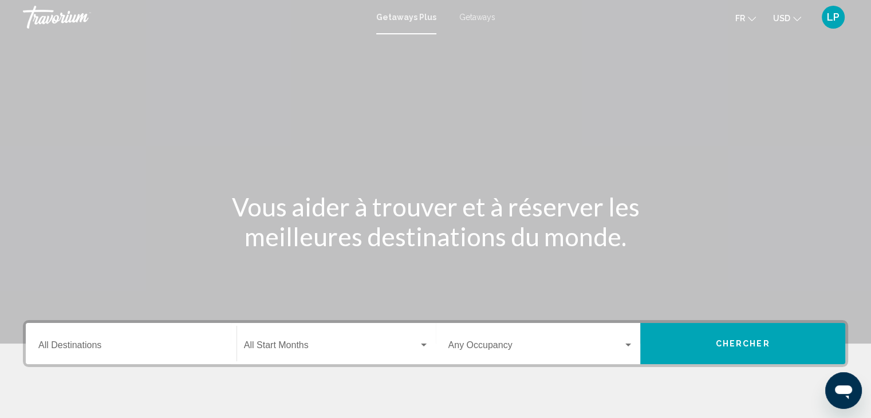
click at [777, 17] on span "USD" at bounding box center [781, 18] width 17 height 9
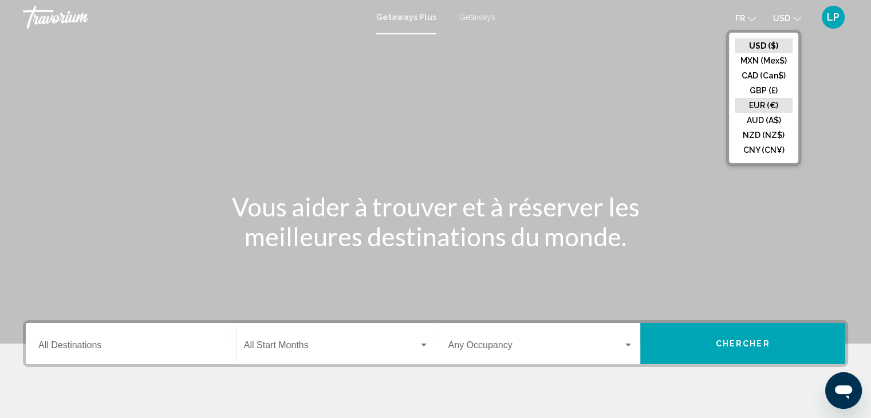
click at [756, 99] on button "EUR (€)" at bounding box center [764, 105] width 58 height 15
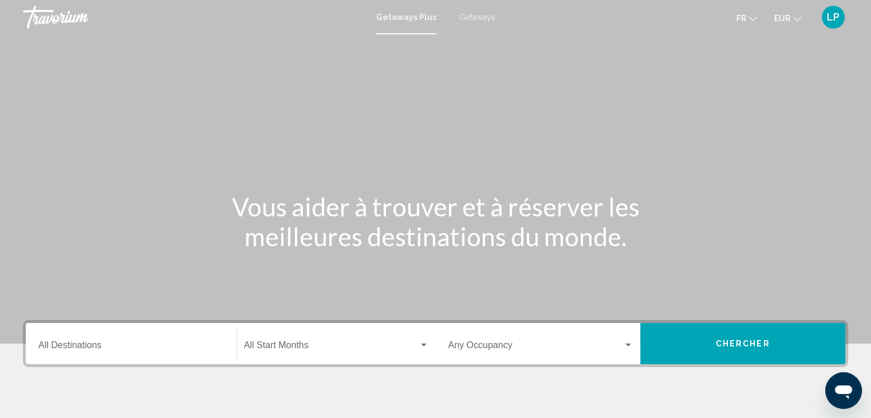
click at [474, 20] on span "Getaways" at bounding box center [477, 17] width 36 height 9
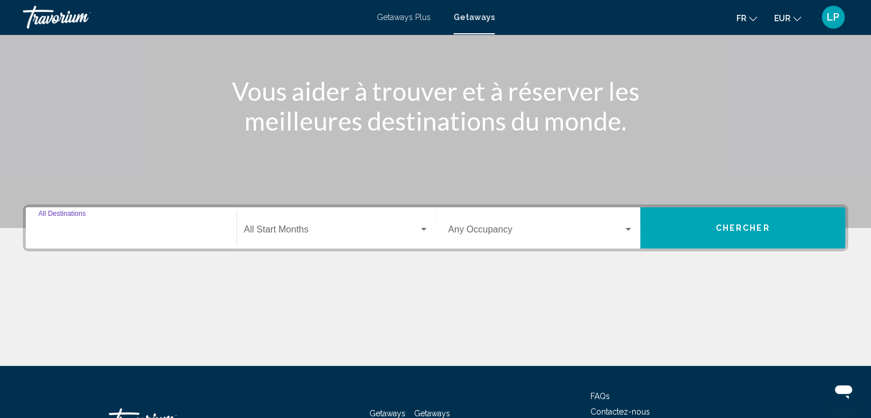
click at [145, 231] on input "Destination All Destinations" at bounding box center [131, 232] width 186 height 10
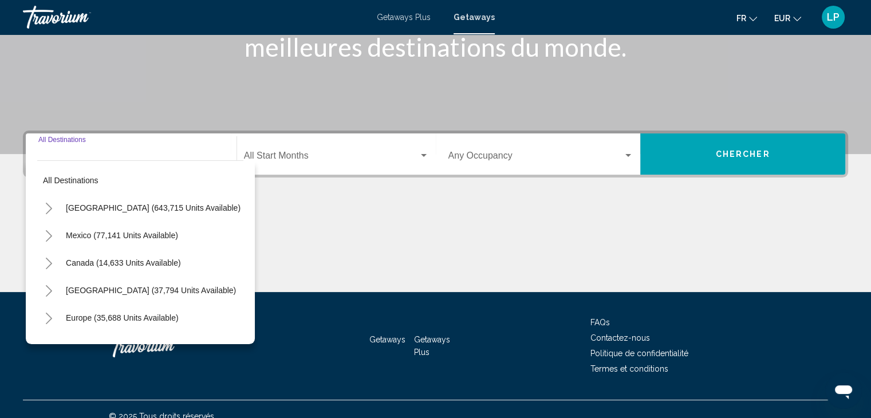
scroll to position [204, 0]
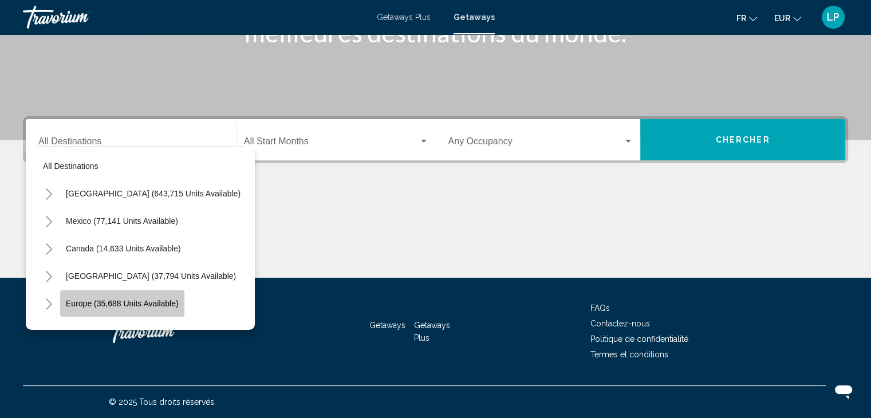
click at [128, 290] on button "Europe (35,688 units available)" at bounding box center [122, 303] width 124 height 26
type input "**********"
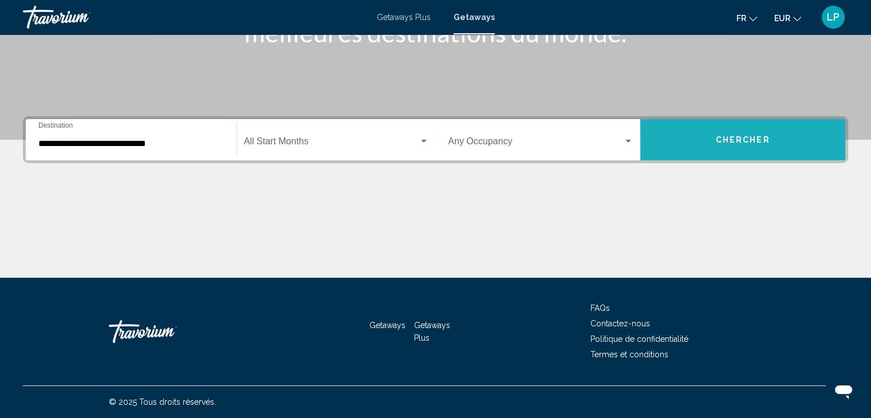
click at [781, 132] on button "Chercher" at bounding box center [742, 139] width 205 height 41
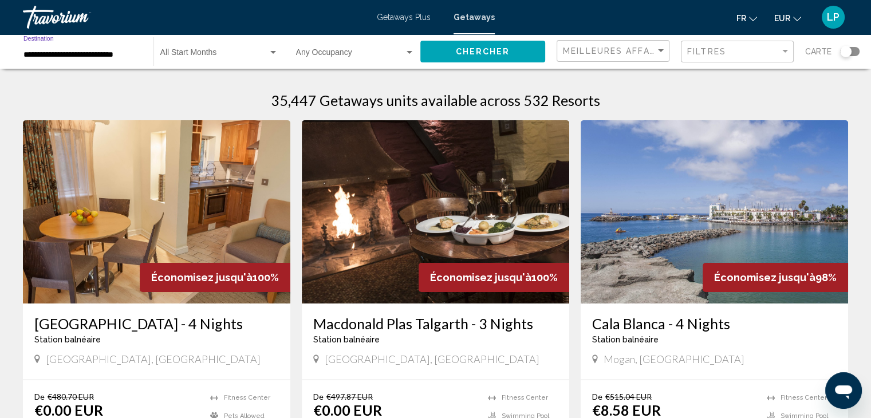
click at [109, 56] on input "**********" at bounding box center [82, 54] width 119 height 9
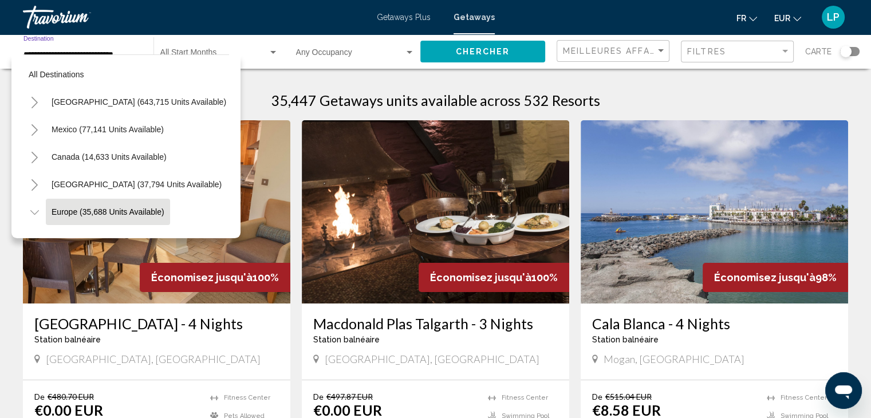
scroll to position [72, 0]
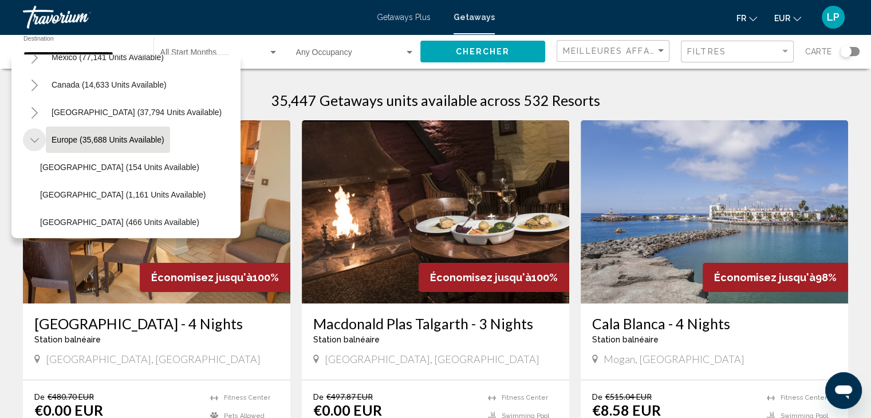
click at [32, 136] on icon "Toggle Europe (35,688 units available)" at bounding box center [34, 140] width 9 height 11
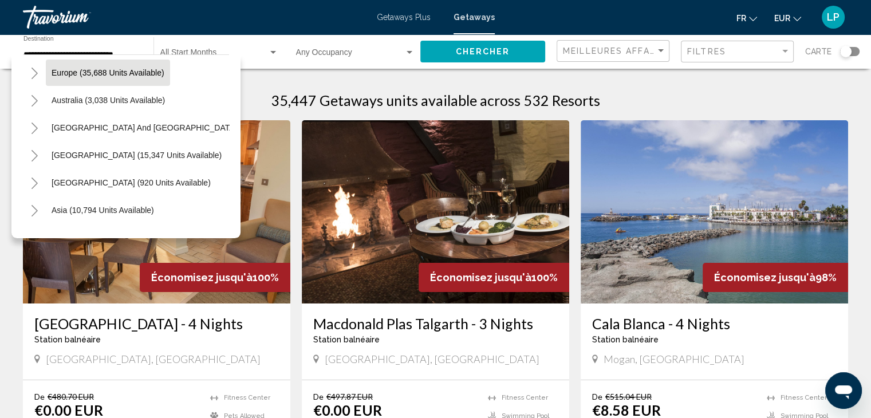
scroll to position [140, 0]
click at [40, 69] on button "Toggle Europe (35,688 units available)" at bounding box center [34, 71] width 23 height 23
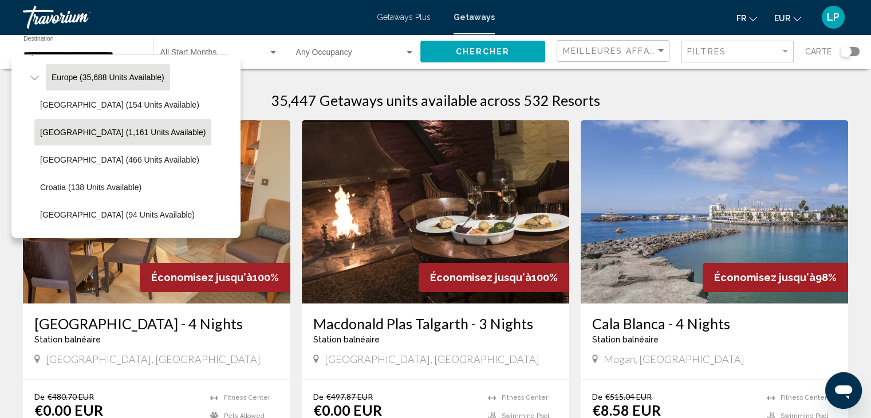
scroll to position [105, 0]
